Goal: Use online tool/utility: Use online tool/utility

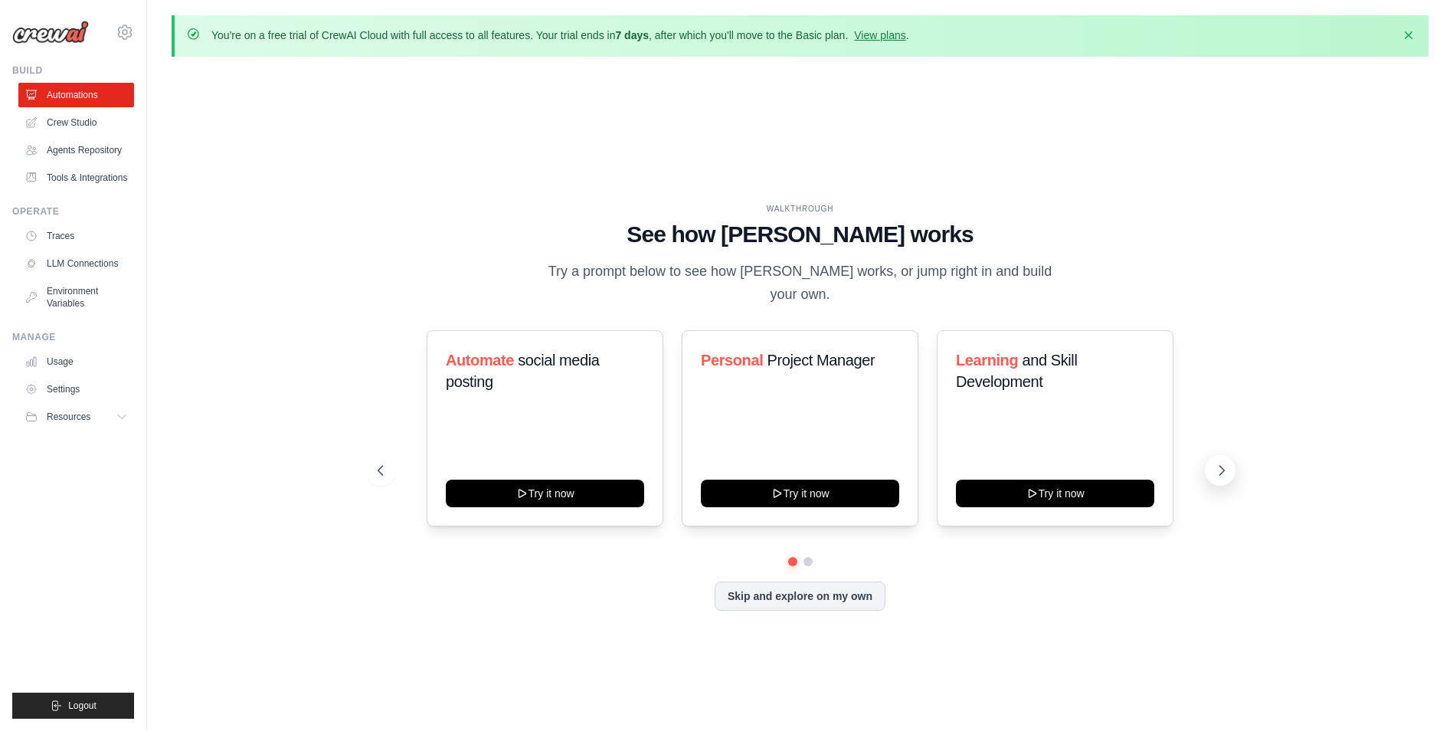
click at [1223, 463] on icon at bounding box center [1221, 470] width 15 height 15
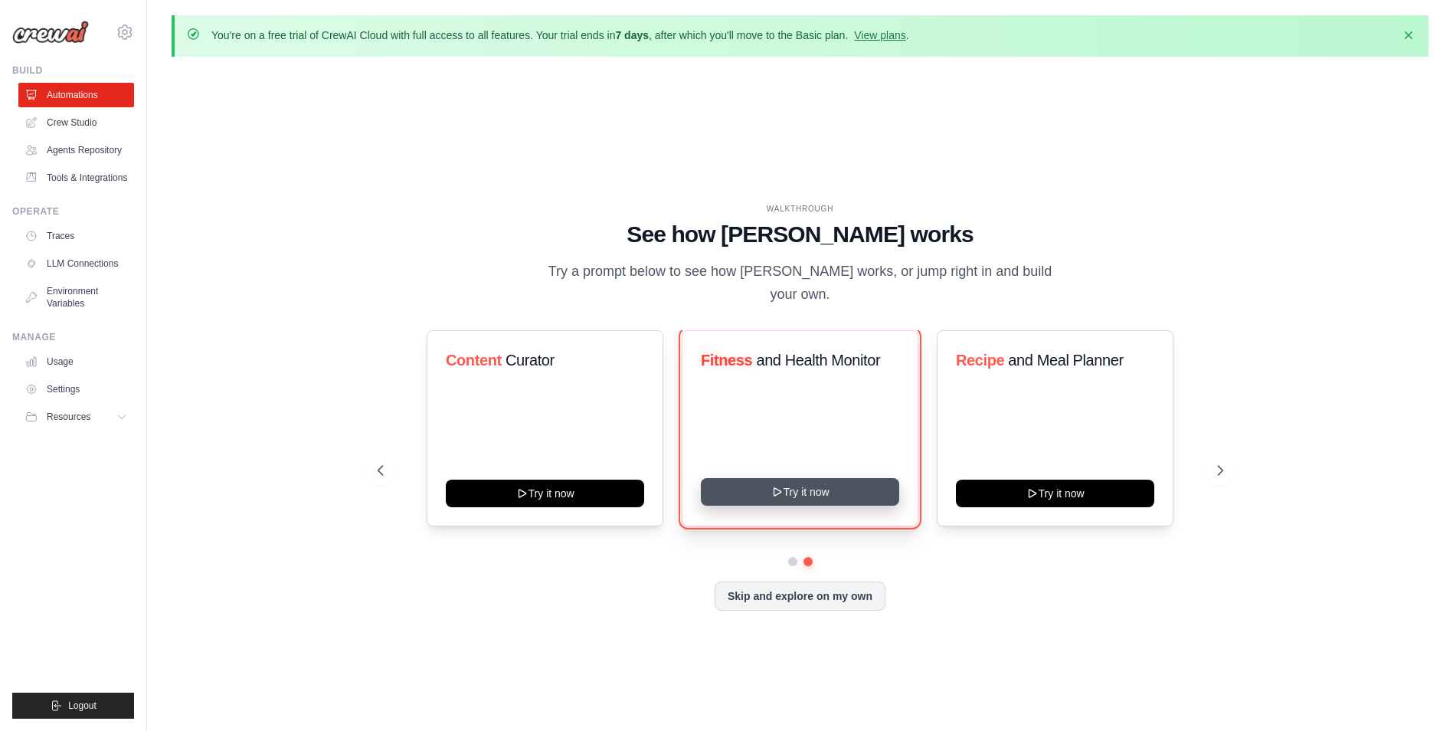
click at [803, 478] on button "Try it now" at bounding box center [800, 492] width 198 height 28
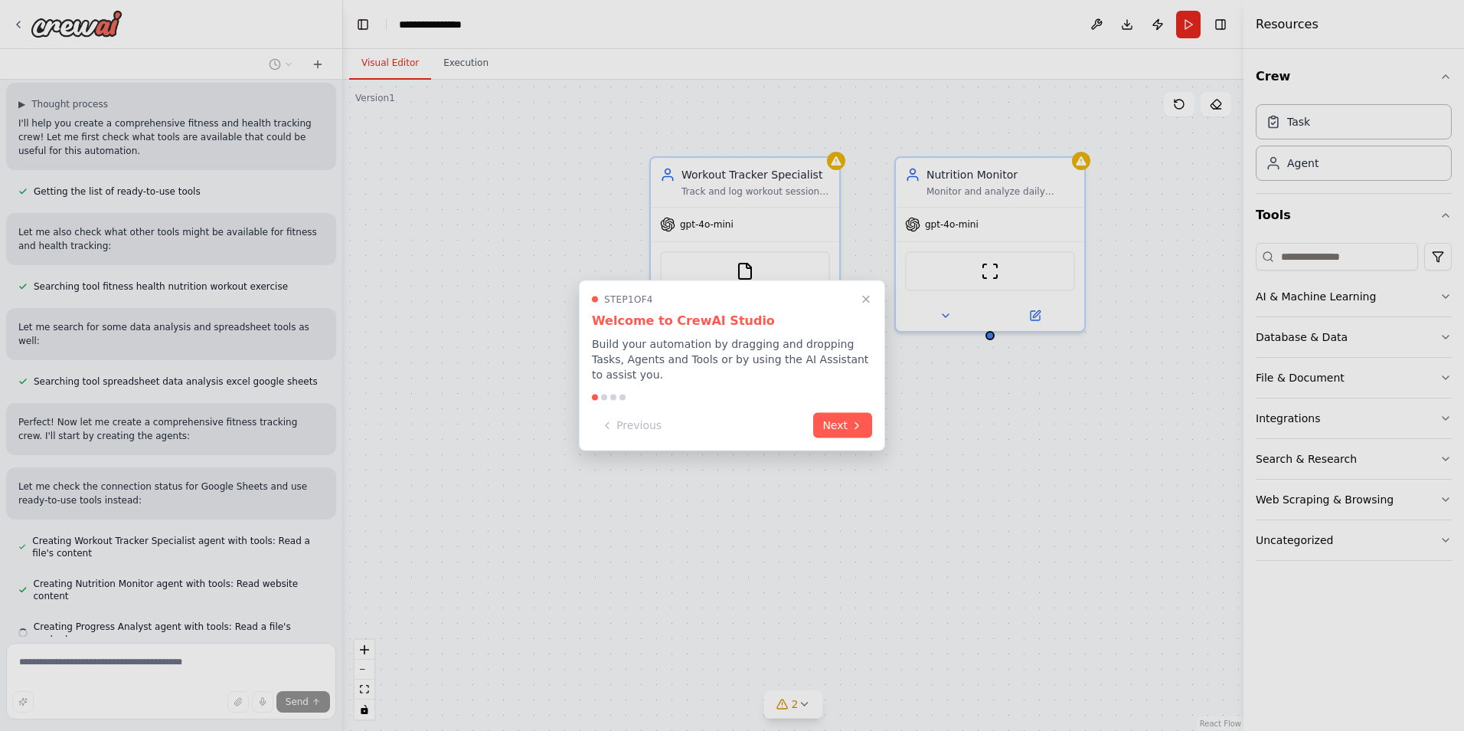
scroll to position [132, 0]
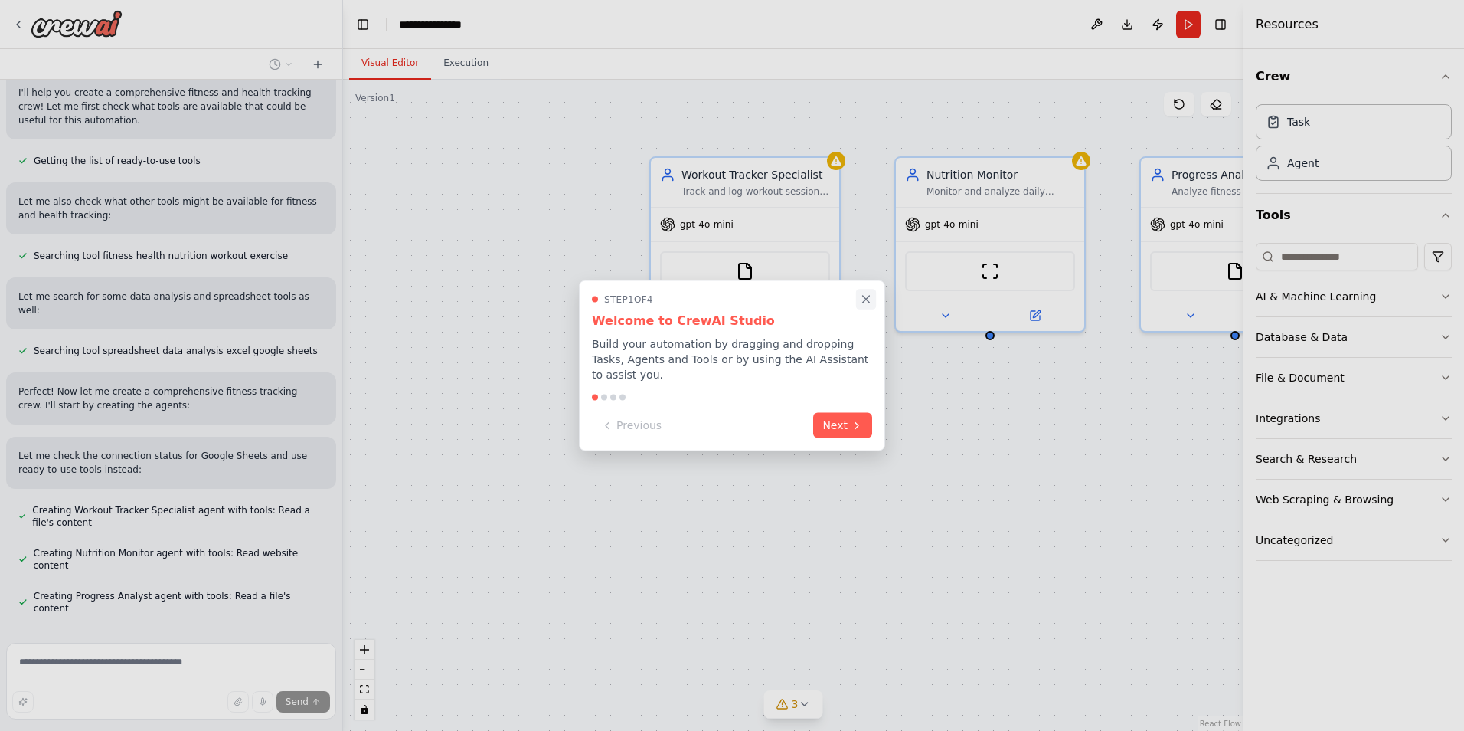
click at [864, 303] on icon "Close walkthrough" at bounding box center [866, 300] width 14 height 14
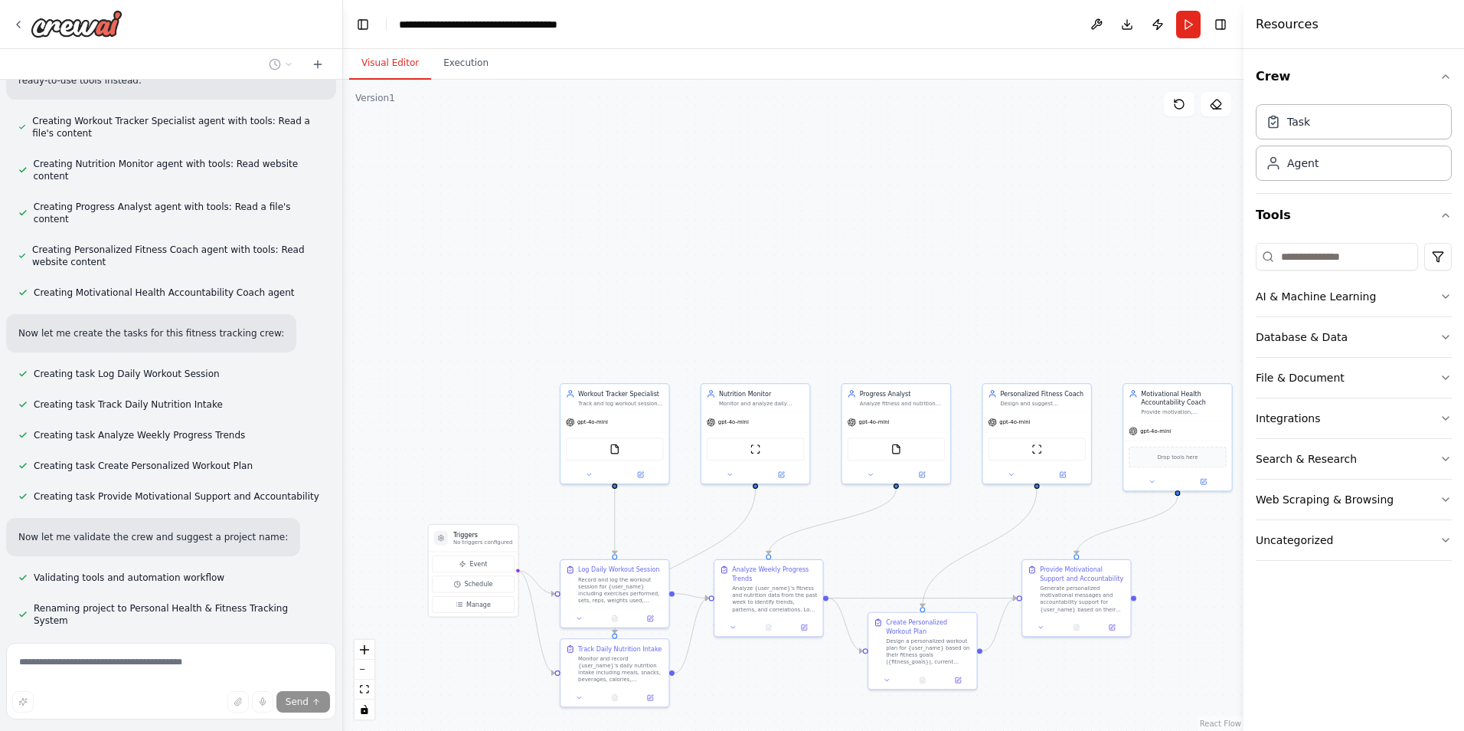
scroll to position [558, 0]
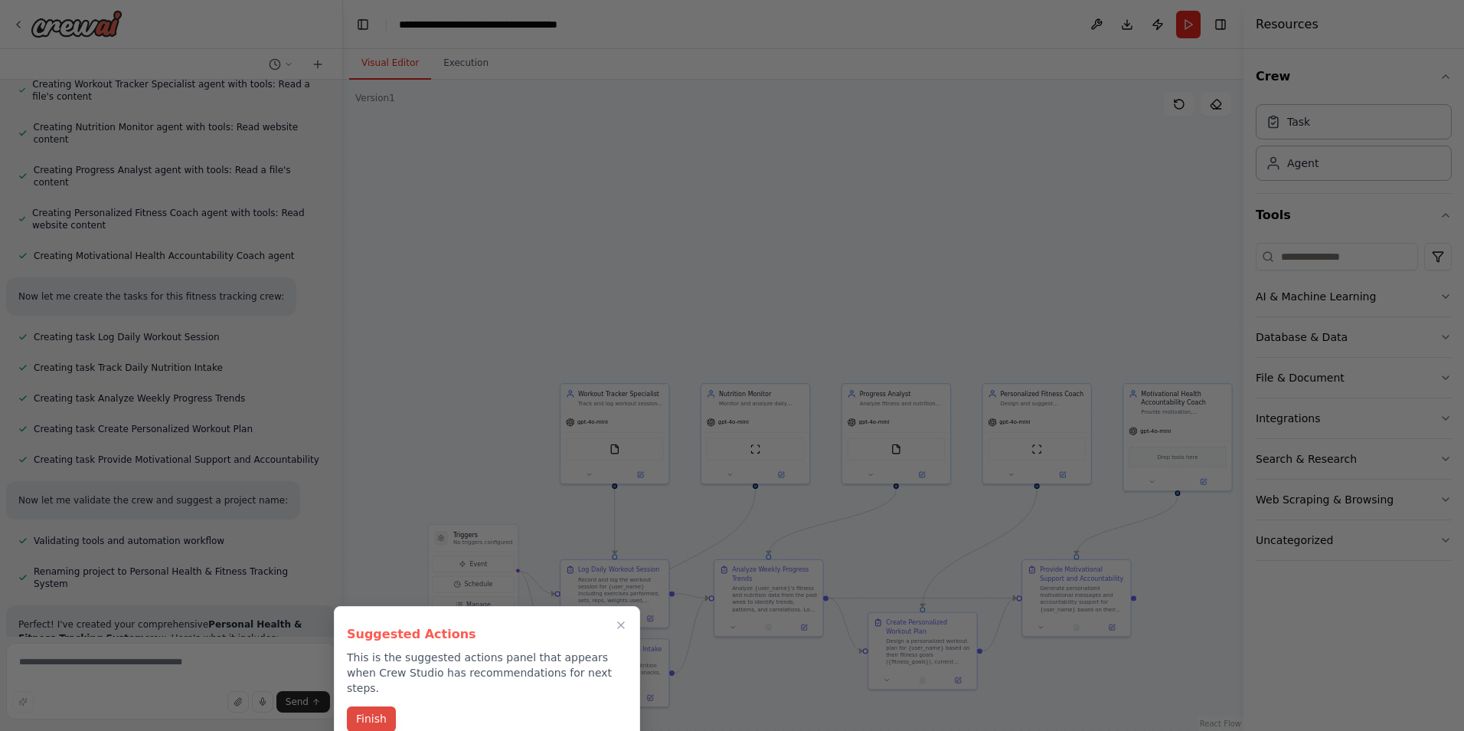
click at [381, 710] on button "Finish" at bounding box center [371, 718] width 49 height 25
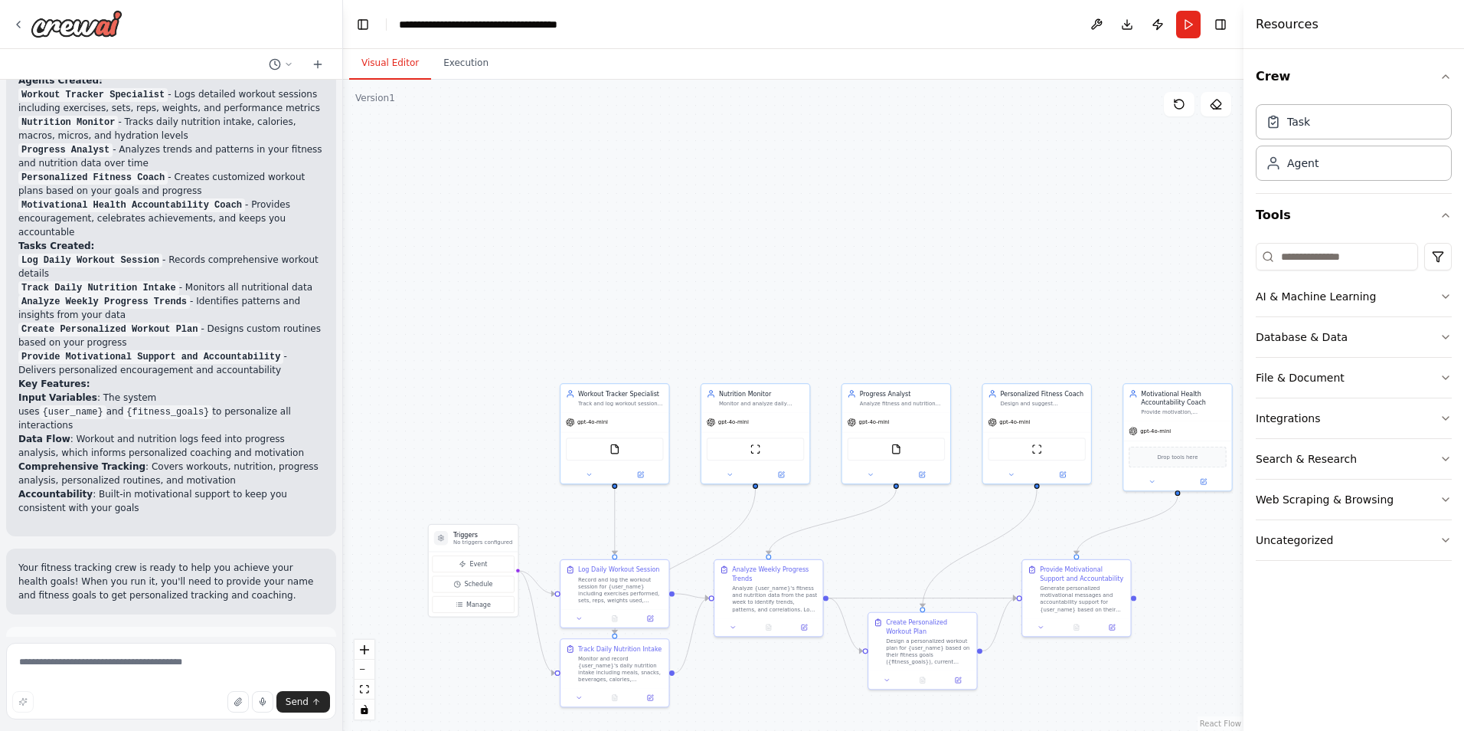
scroll to position [1155, 0]
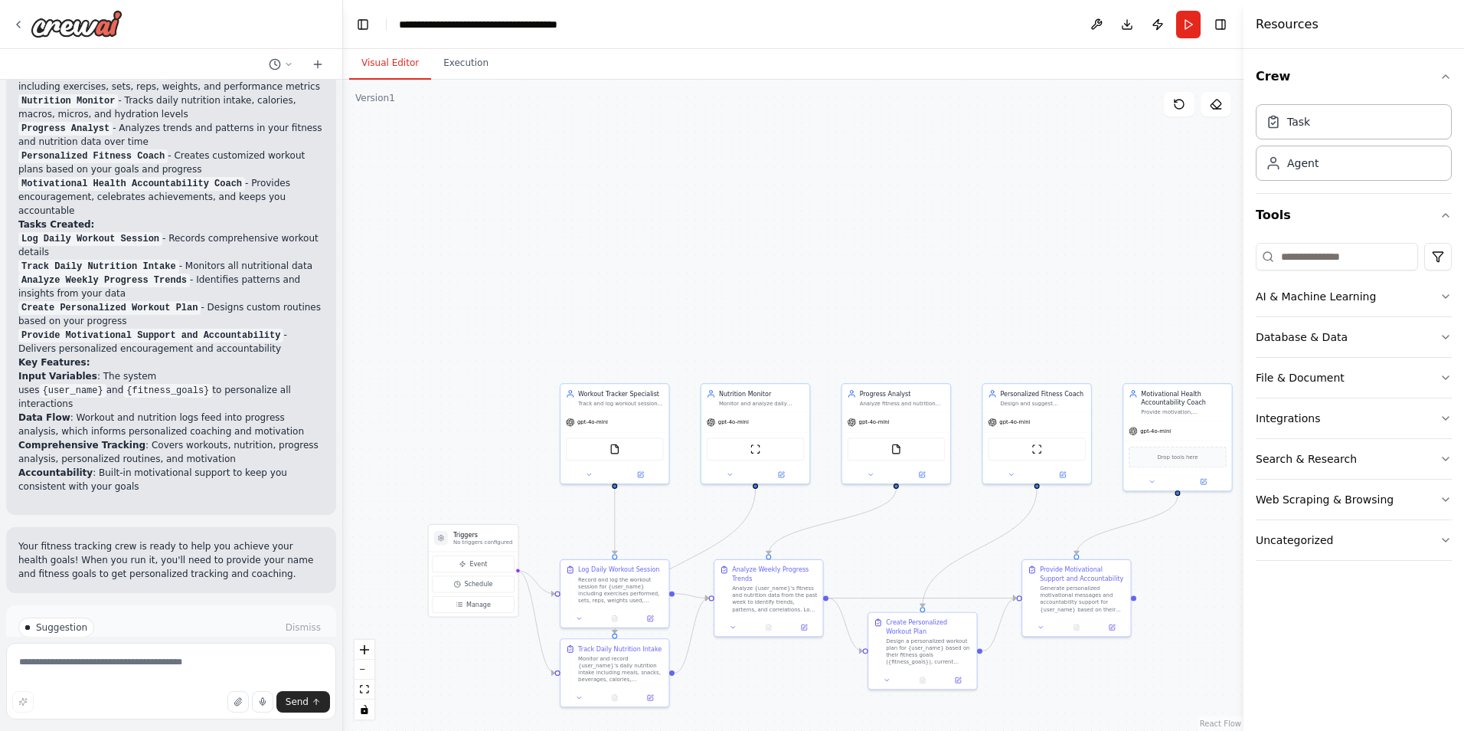
click at [162, 686] on span "Run Automation" at bounding box center [178, 692] width 74 height 12
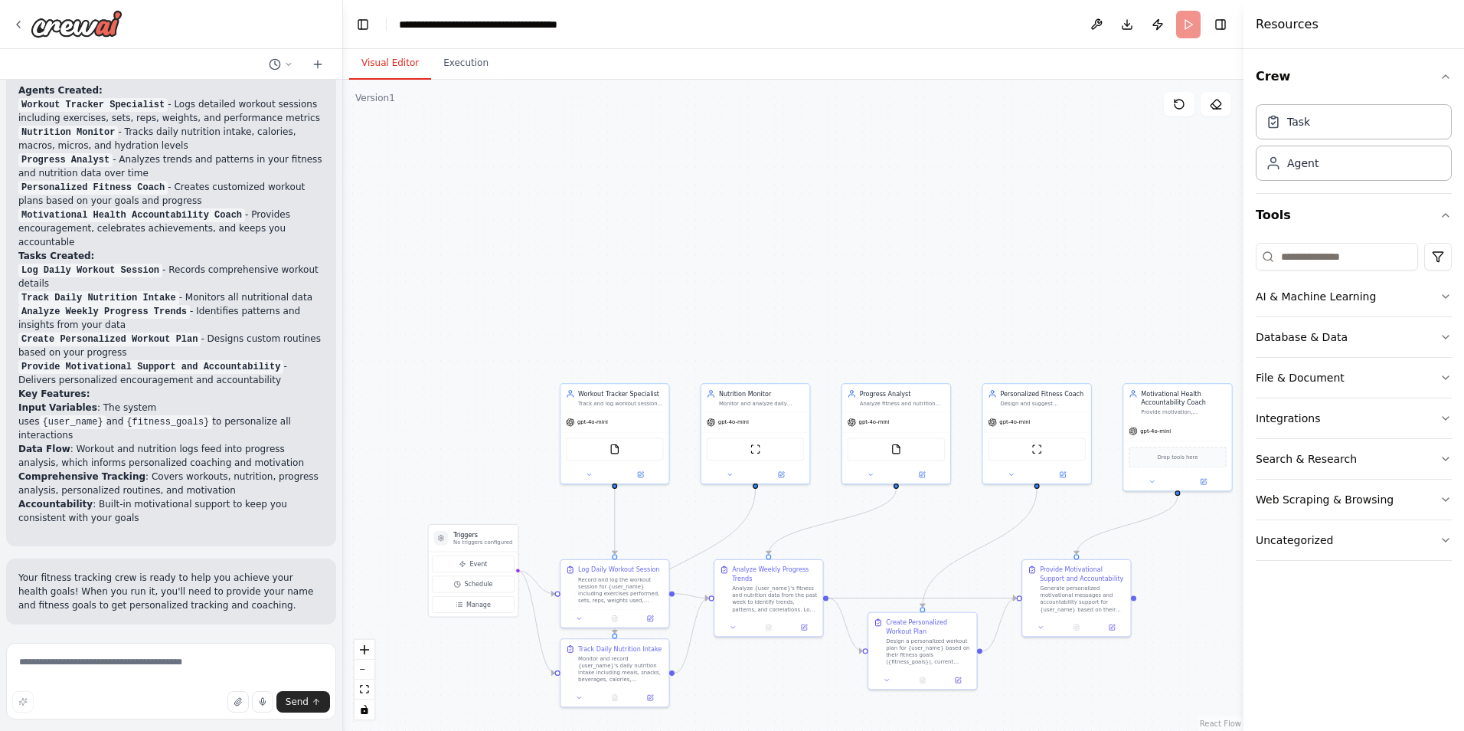
scroll to position [1031, 0]
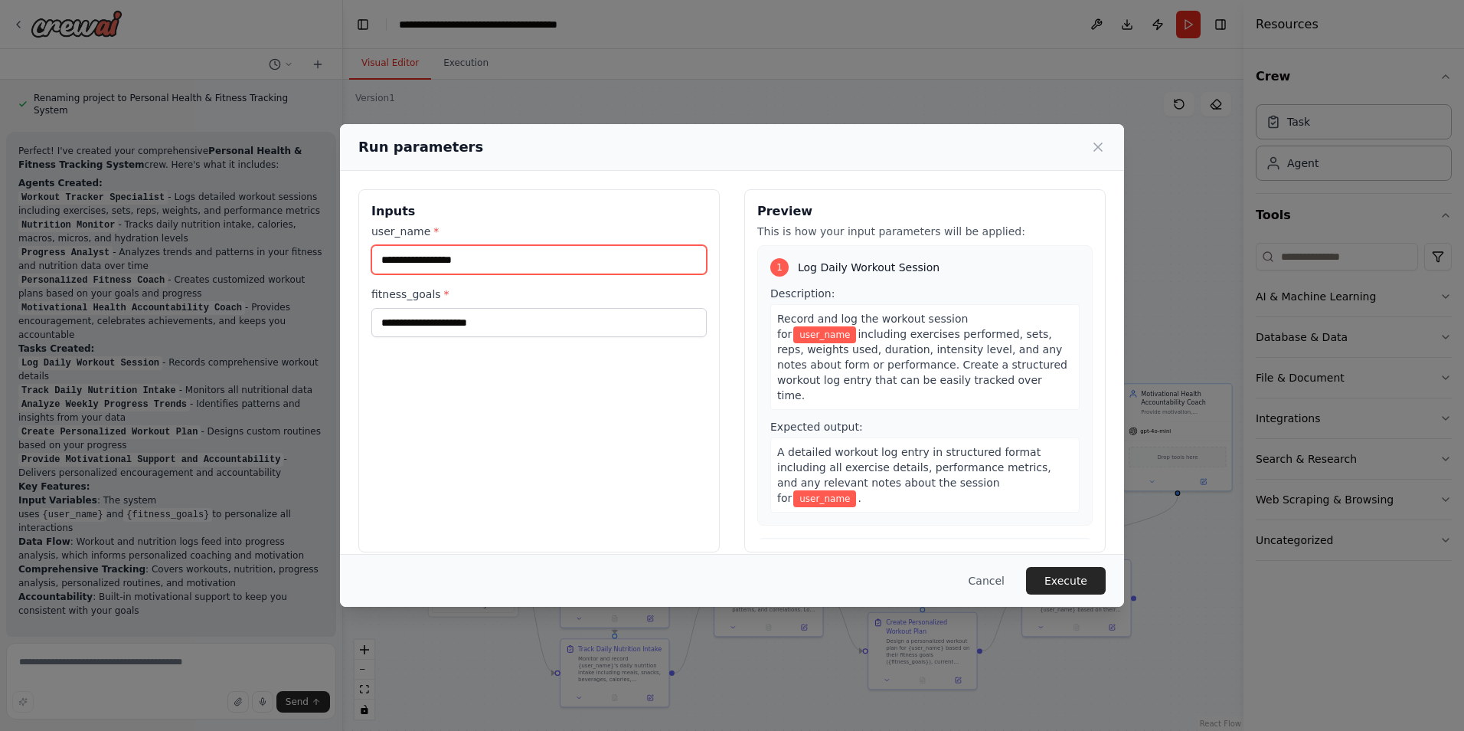
click at [477, 257] on input "user_name *" at bounding box center [538, 259] width 335 height 29
type input "**********"
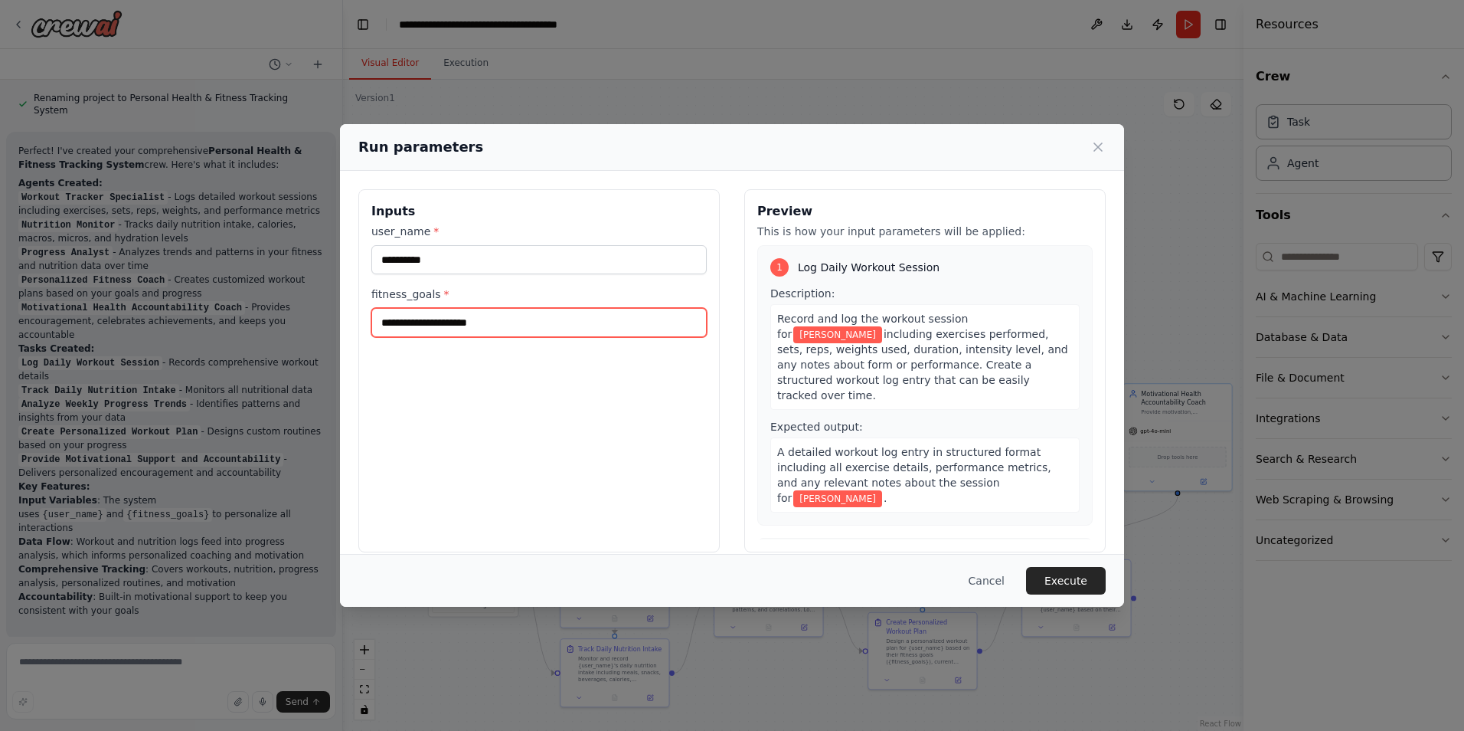
click at [459, 326] on input "fitness_goals *" at bounding box center [538, 322] width 335 height 29
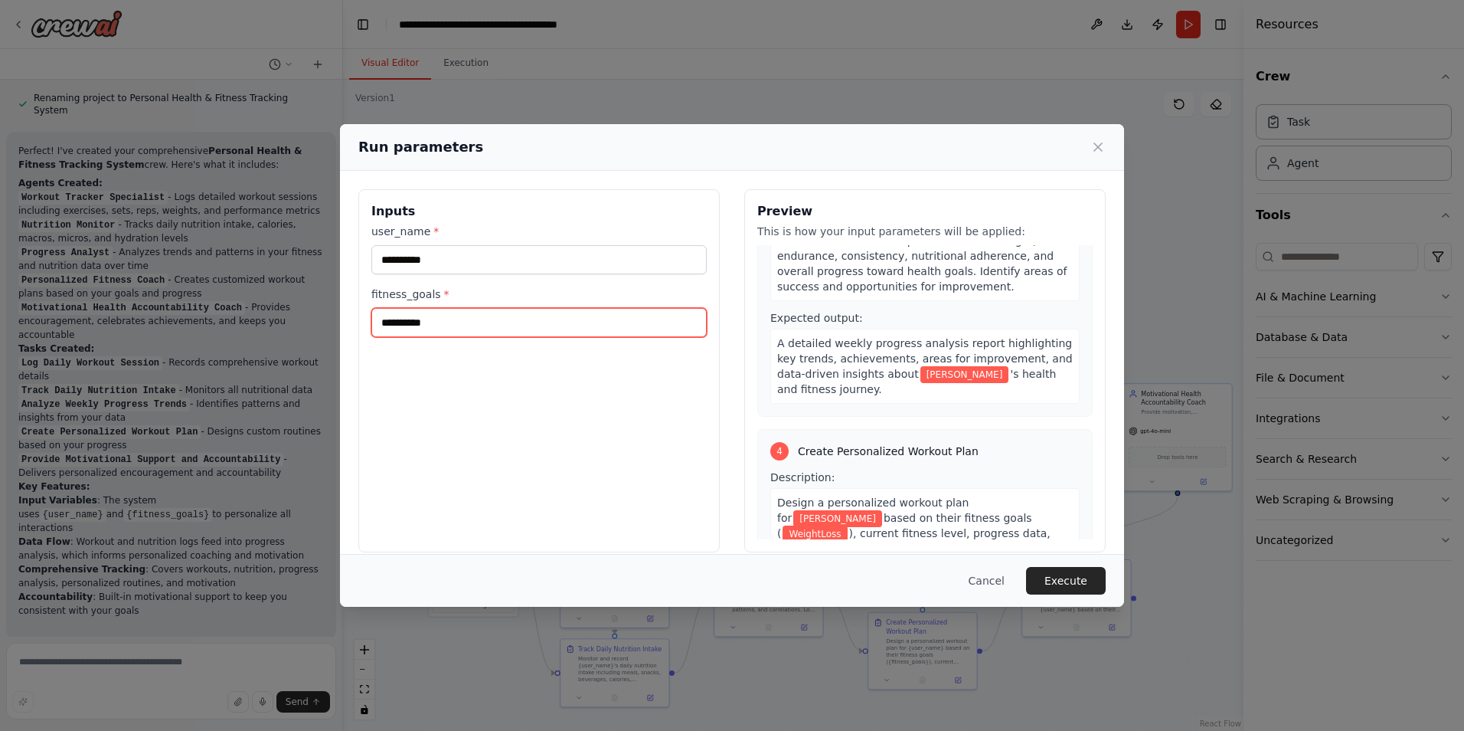
scroll to position [843, 0]
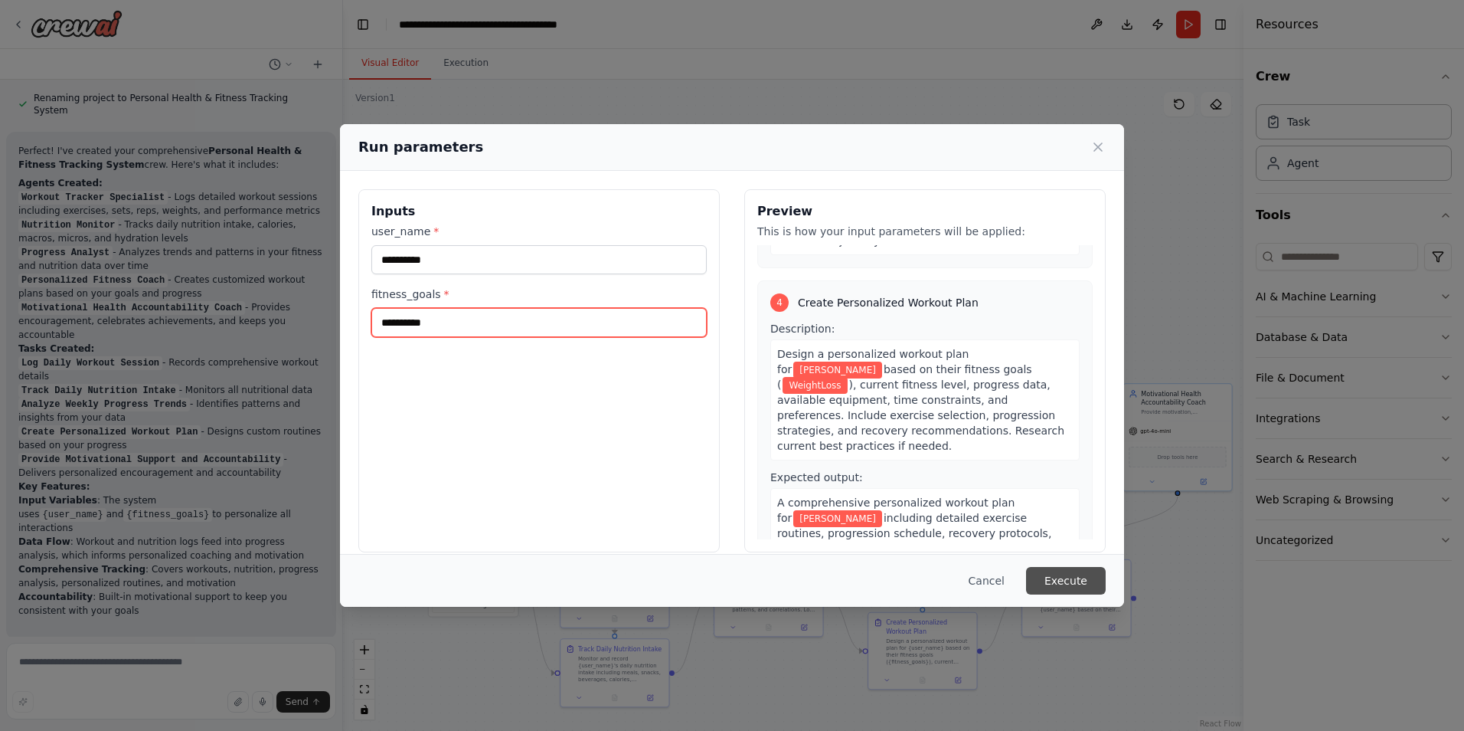
type input "**********"
click at [1068, 584] on button "Execute" at bounding box center [1066, 581] width 80 height 28
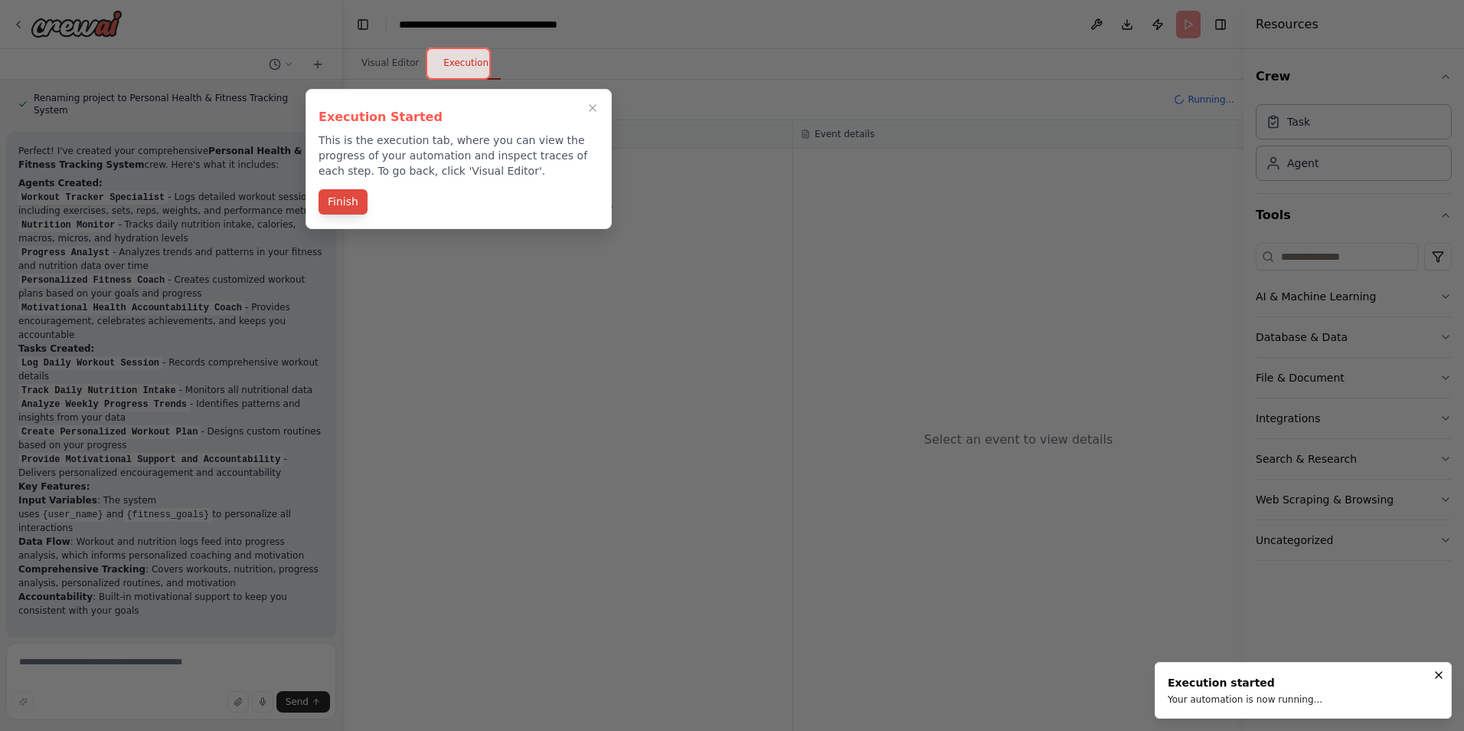
click at [335, 198] on button "Finish" at bounding box center [343, 201] width 49 height 25
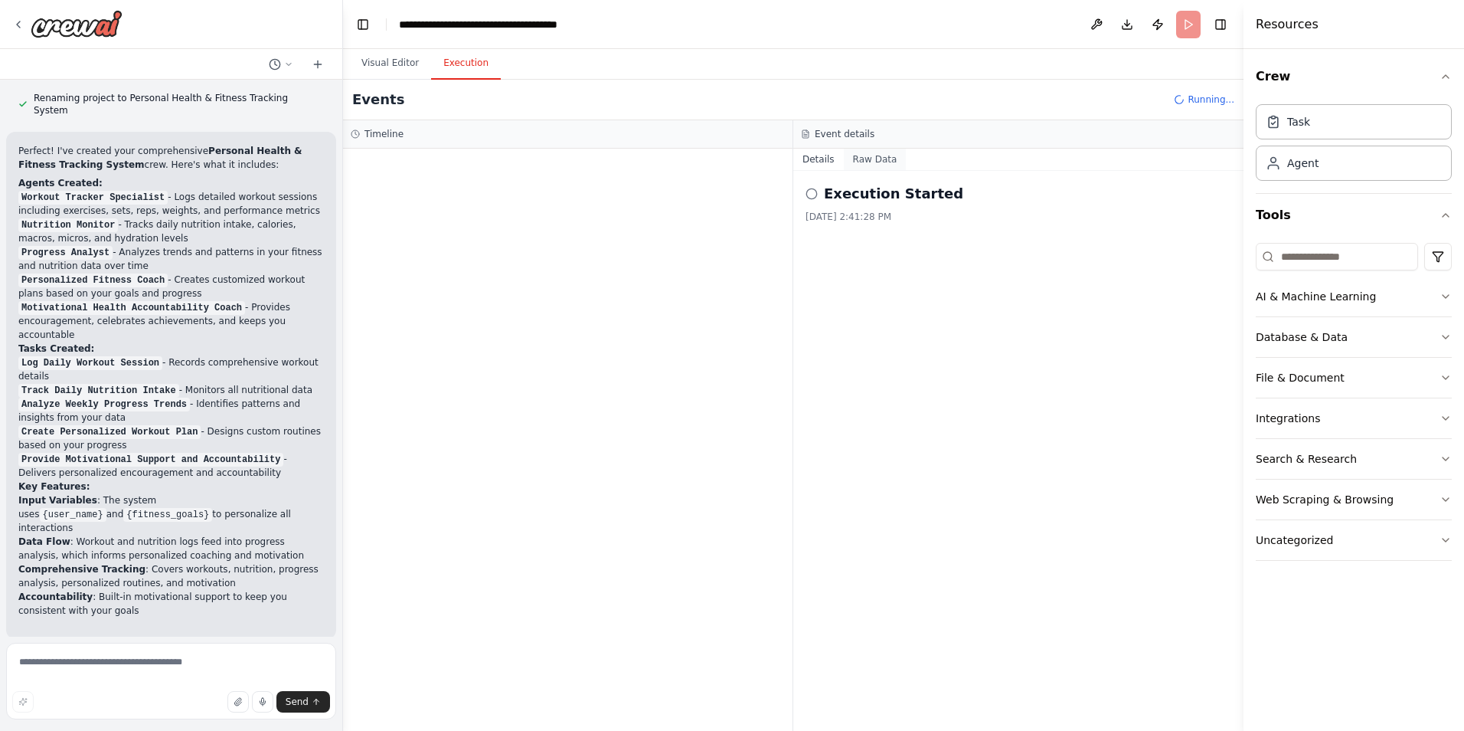
click at [853, 166] on button "Raw Data" at bounding box center [875, 159] width 63 height 21
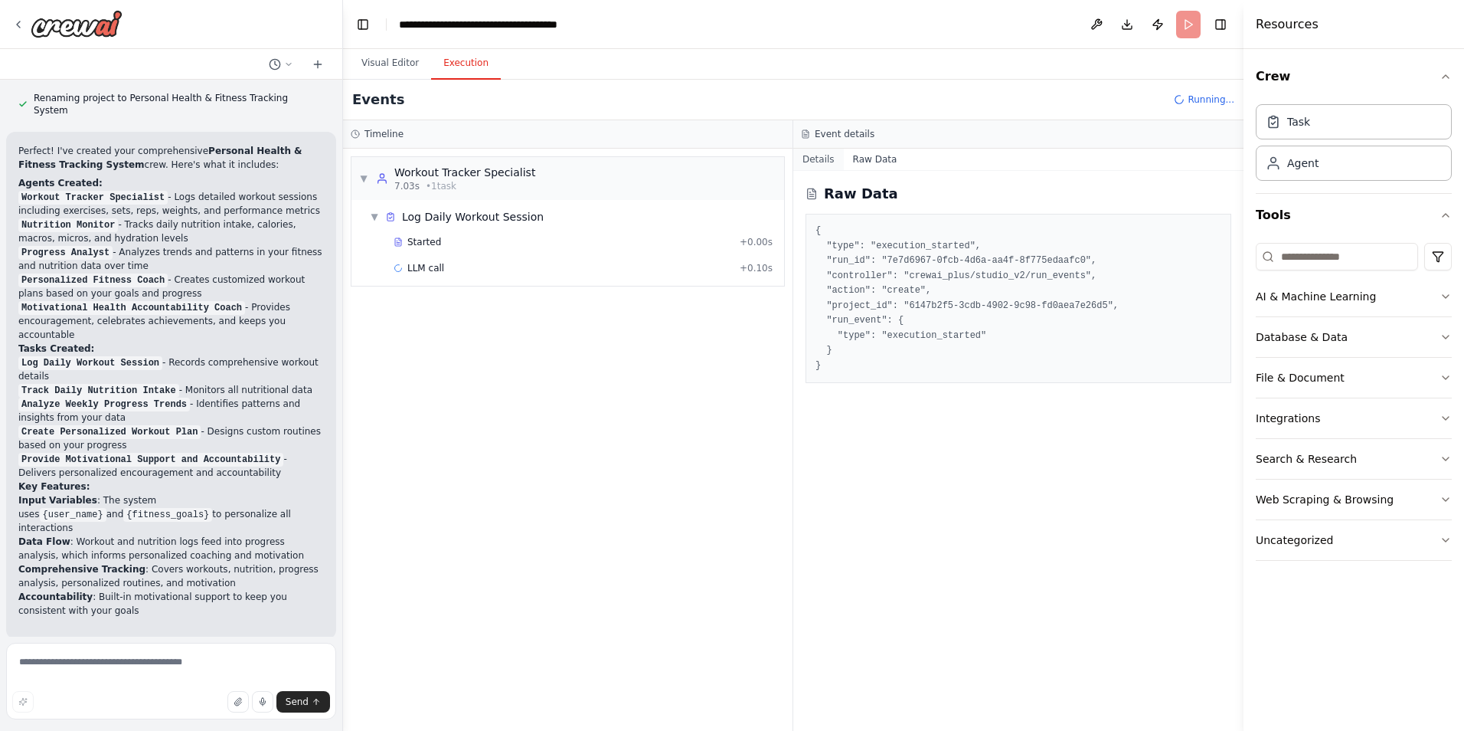
click at [818, 157] on button "Details" at bounding box center [818, 159] width 51 height 21
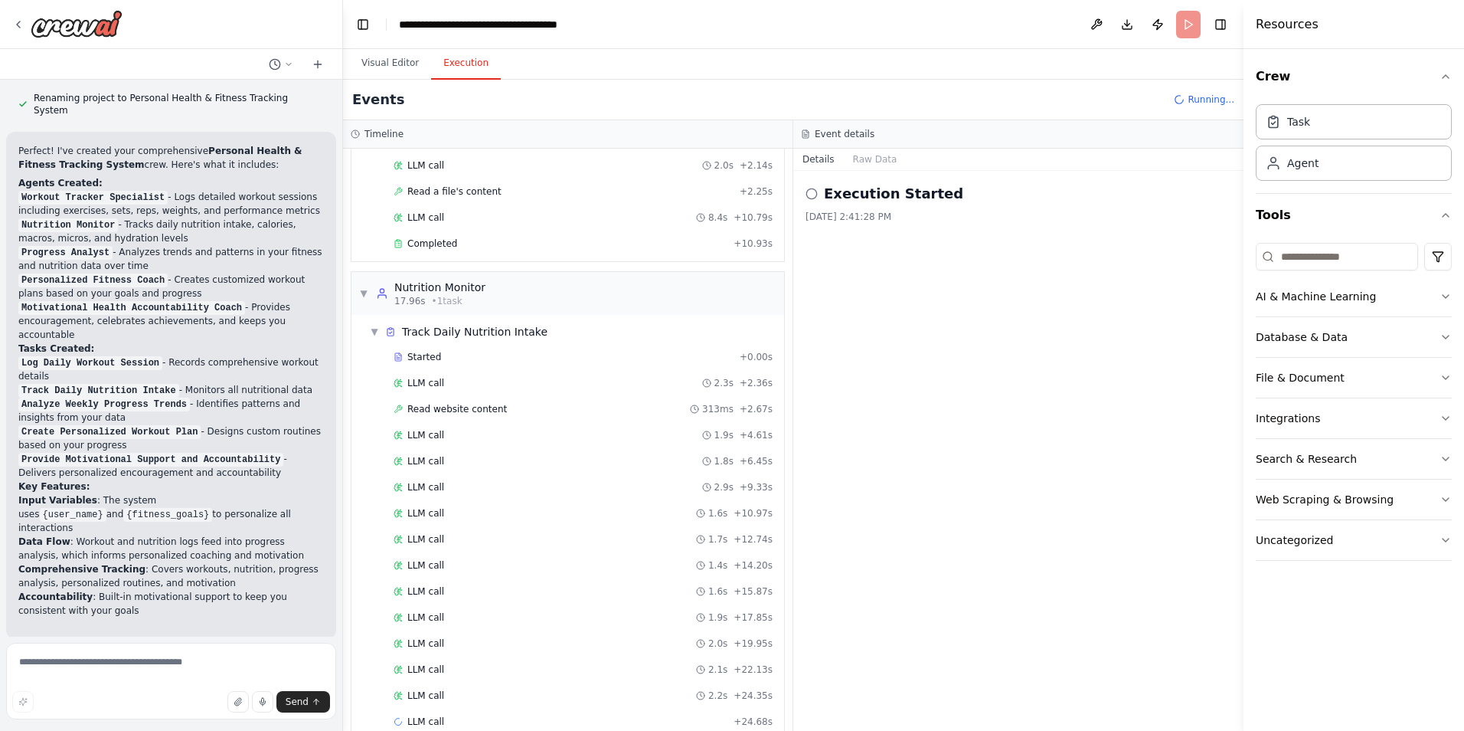
scroll to position [129, 0]
